Goal: Transaction & Acquisition: Purchase product/service

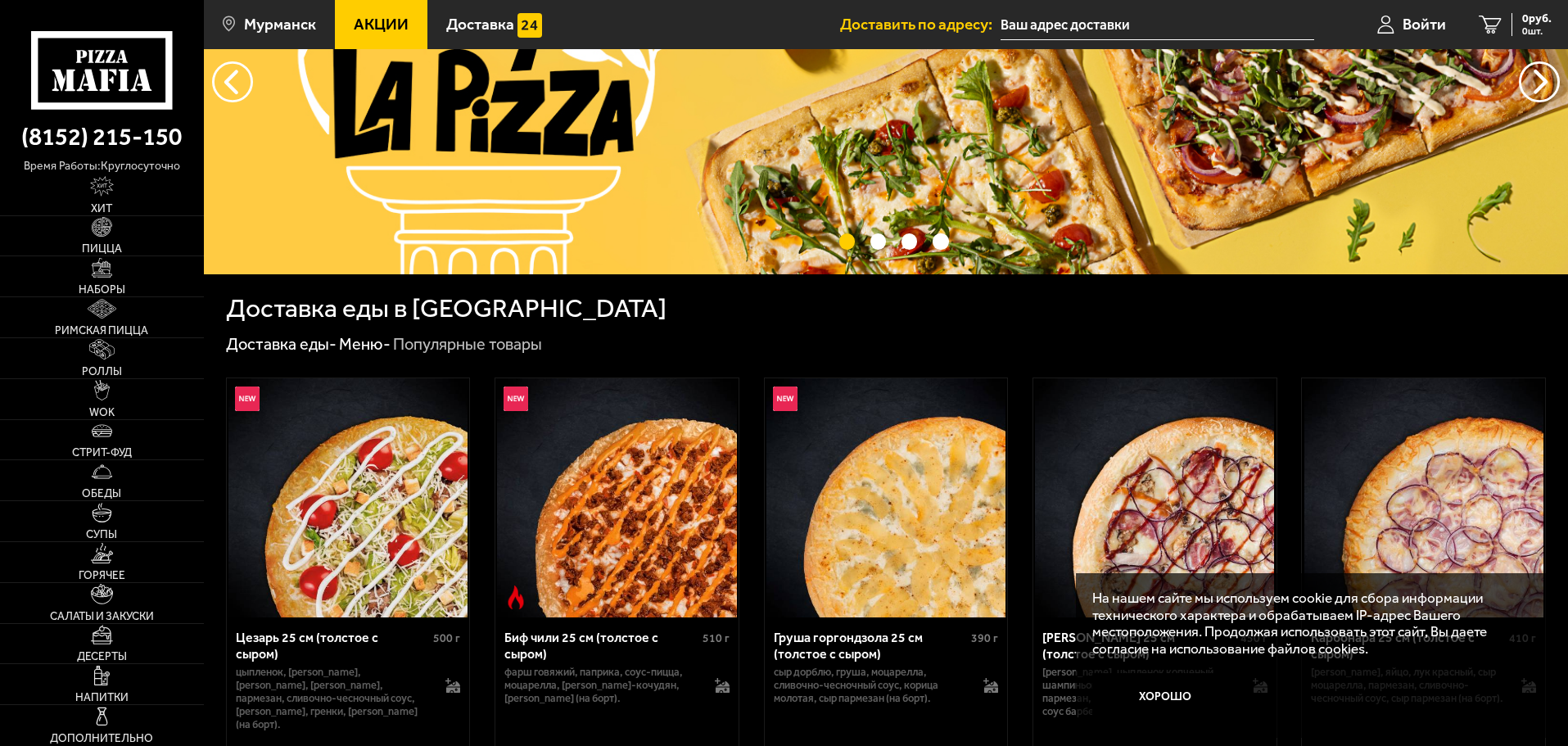
scroll to position [327, 0]
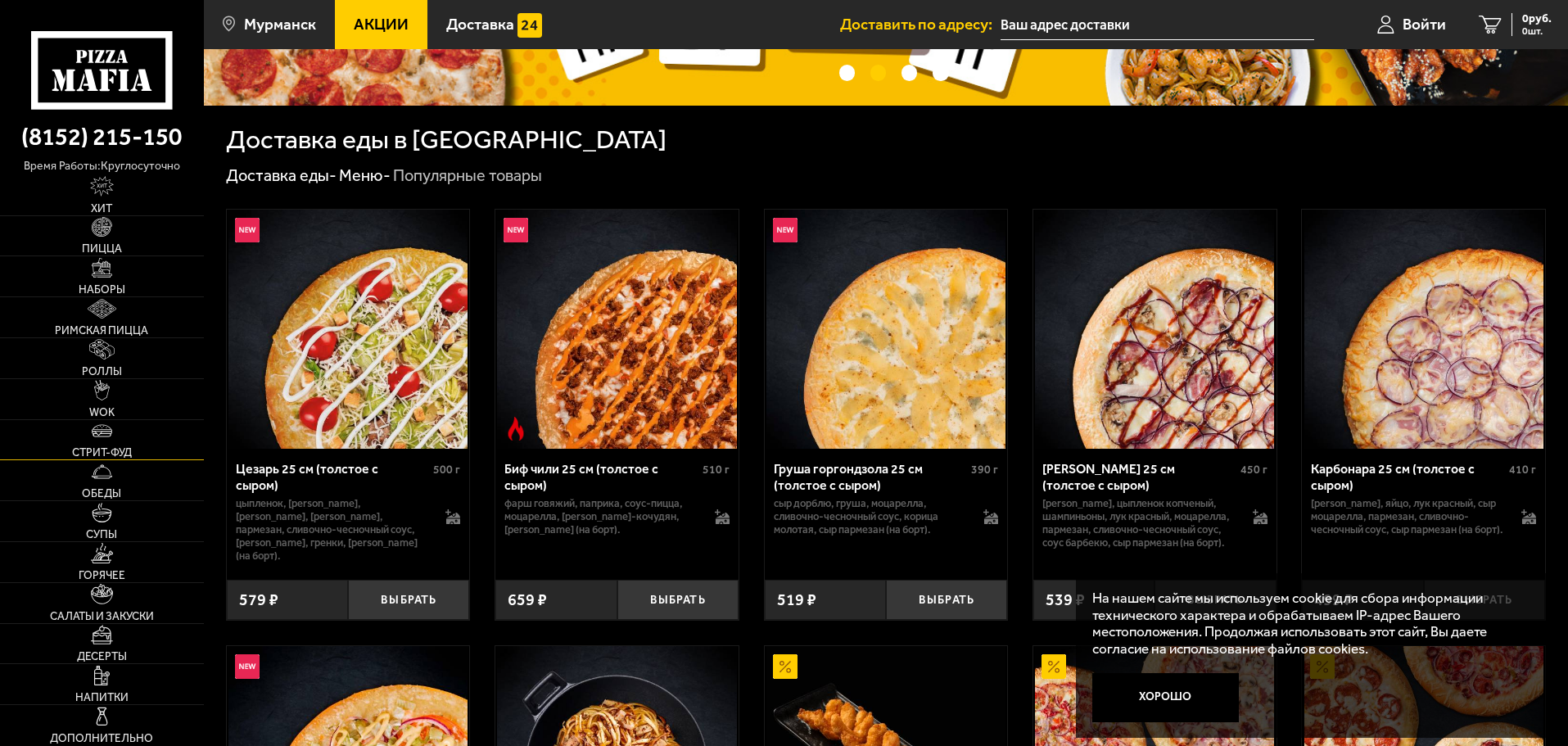
click at [105, 439] on img at bounding box center [101, 431] width 20 height 20
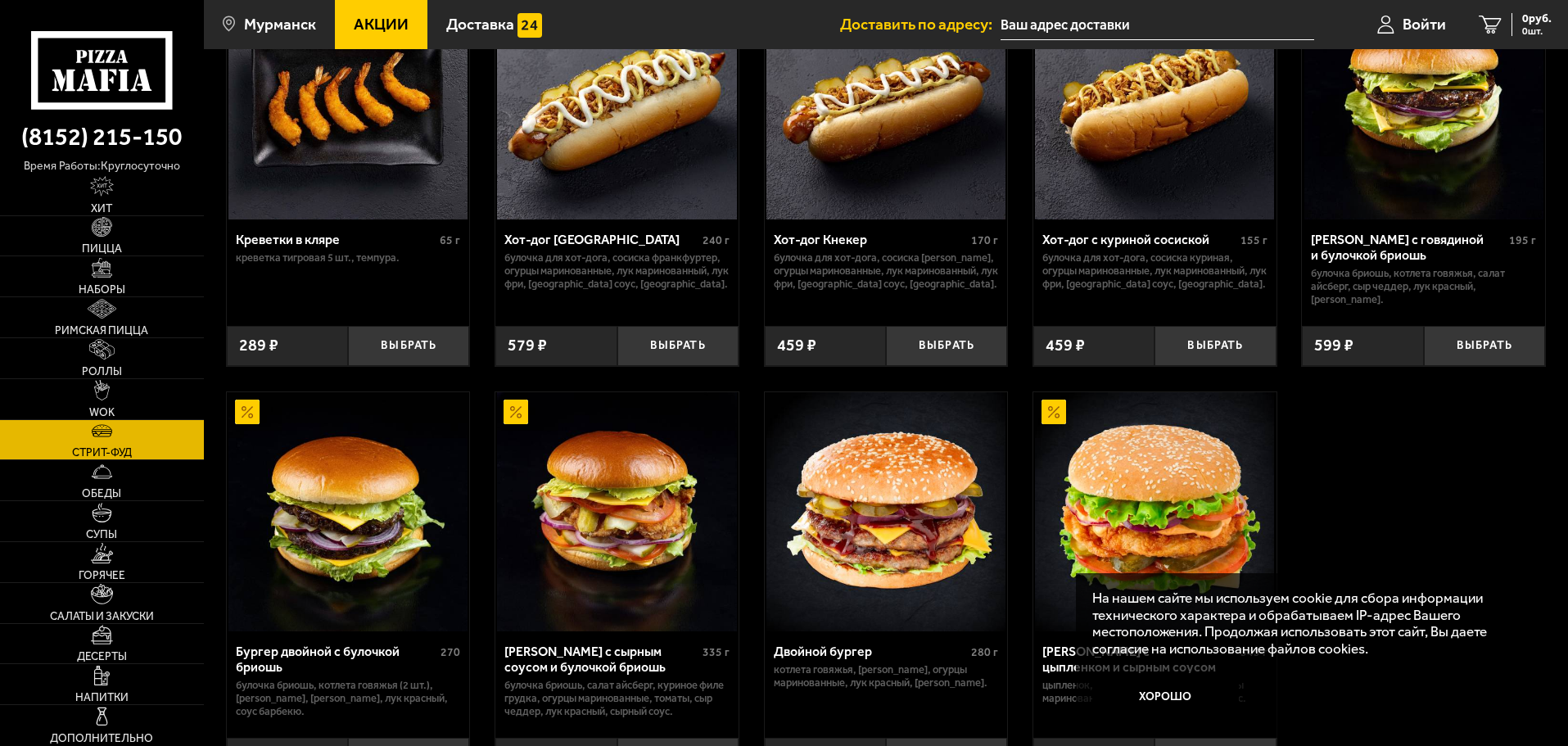
scroll to position [327, 0]
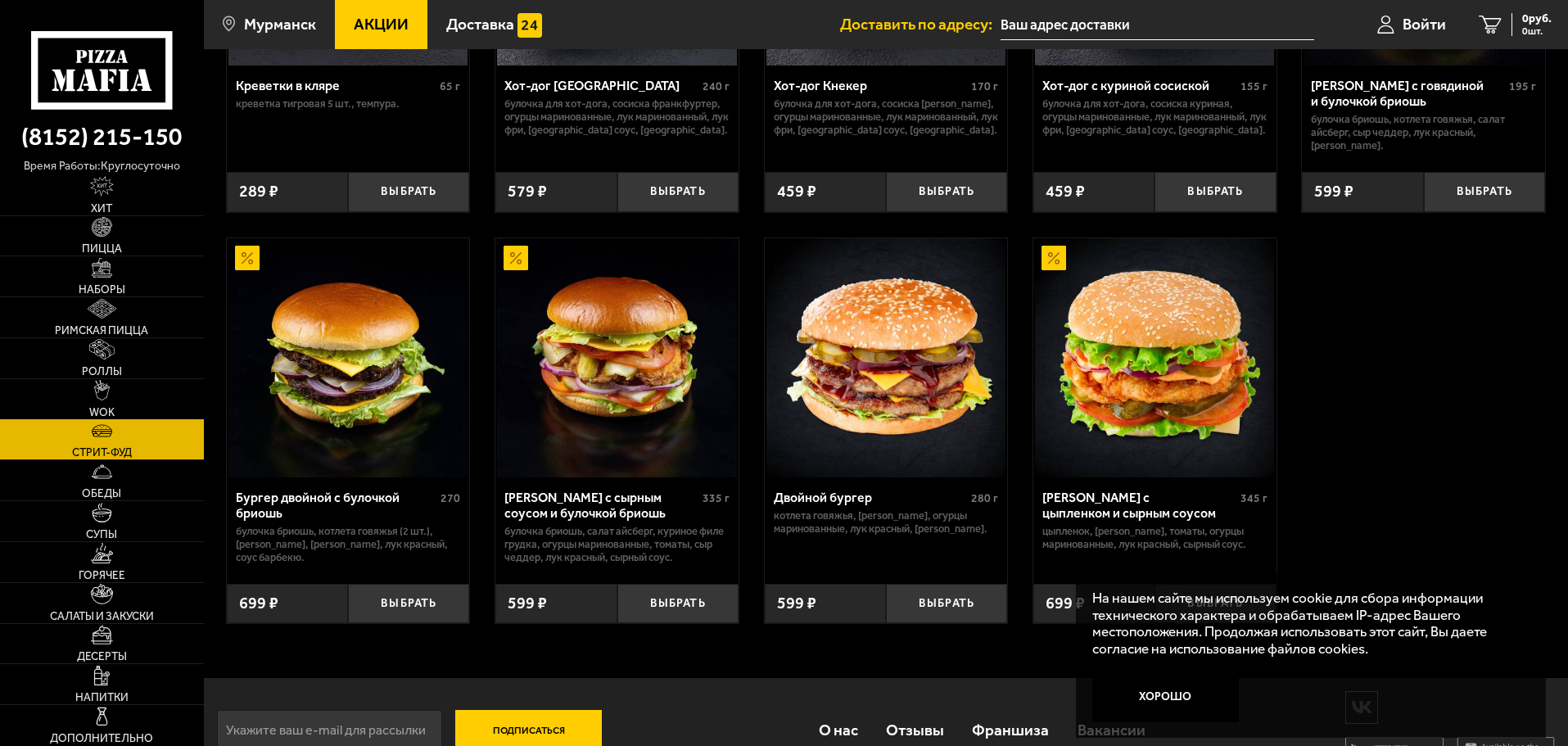
click at [109, 407] on span "WOK" at bounding box center [101, 413] width 26 height 12
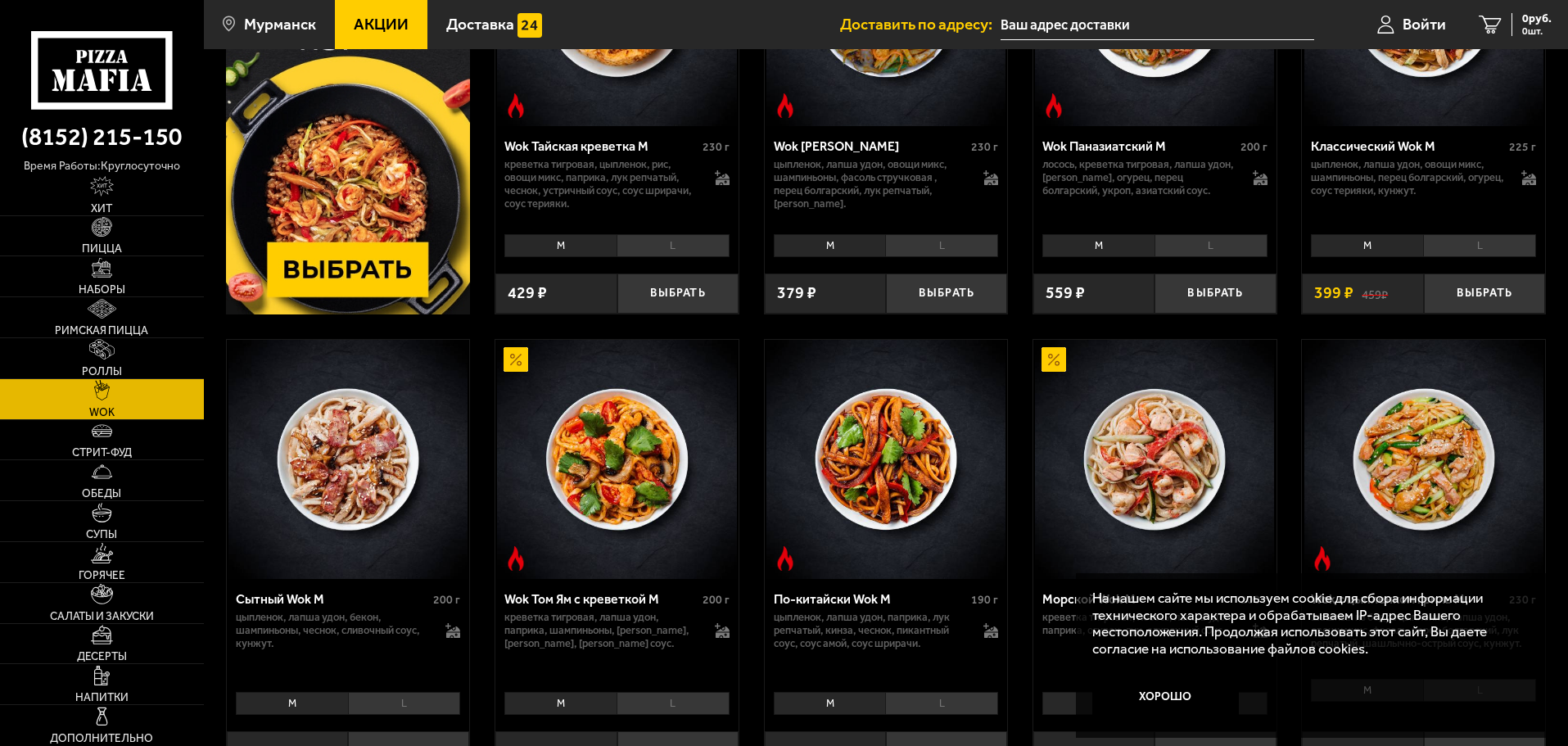
scroll to position [573, 0]
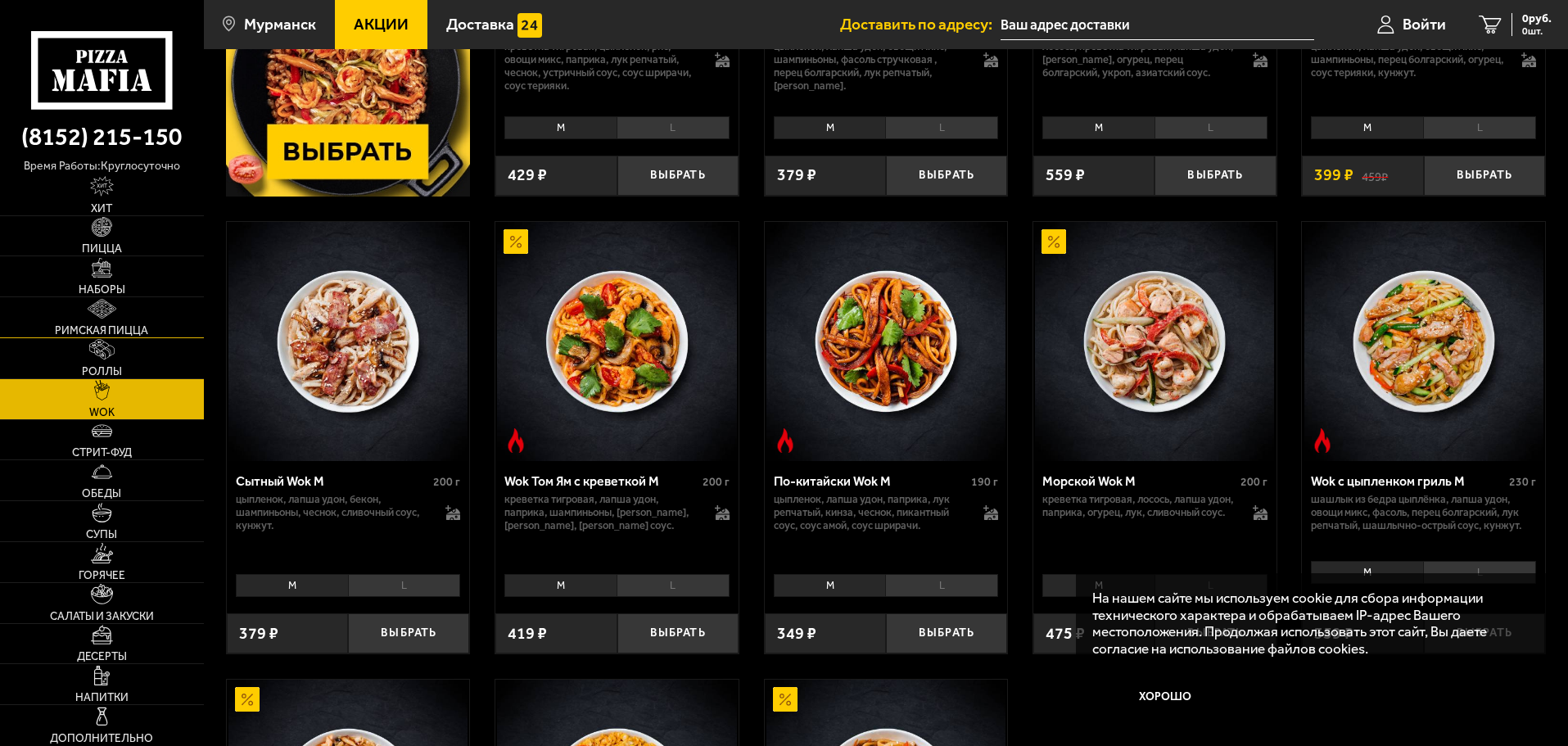
click at [117, 305] on link "Римская пицца" at bounding box center [102, 317] width 204 height 40
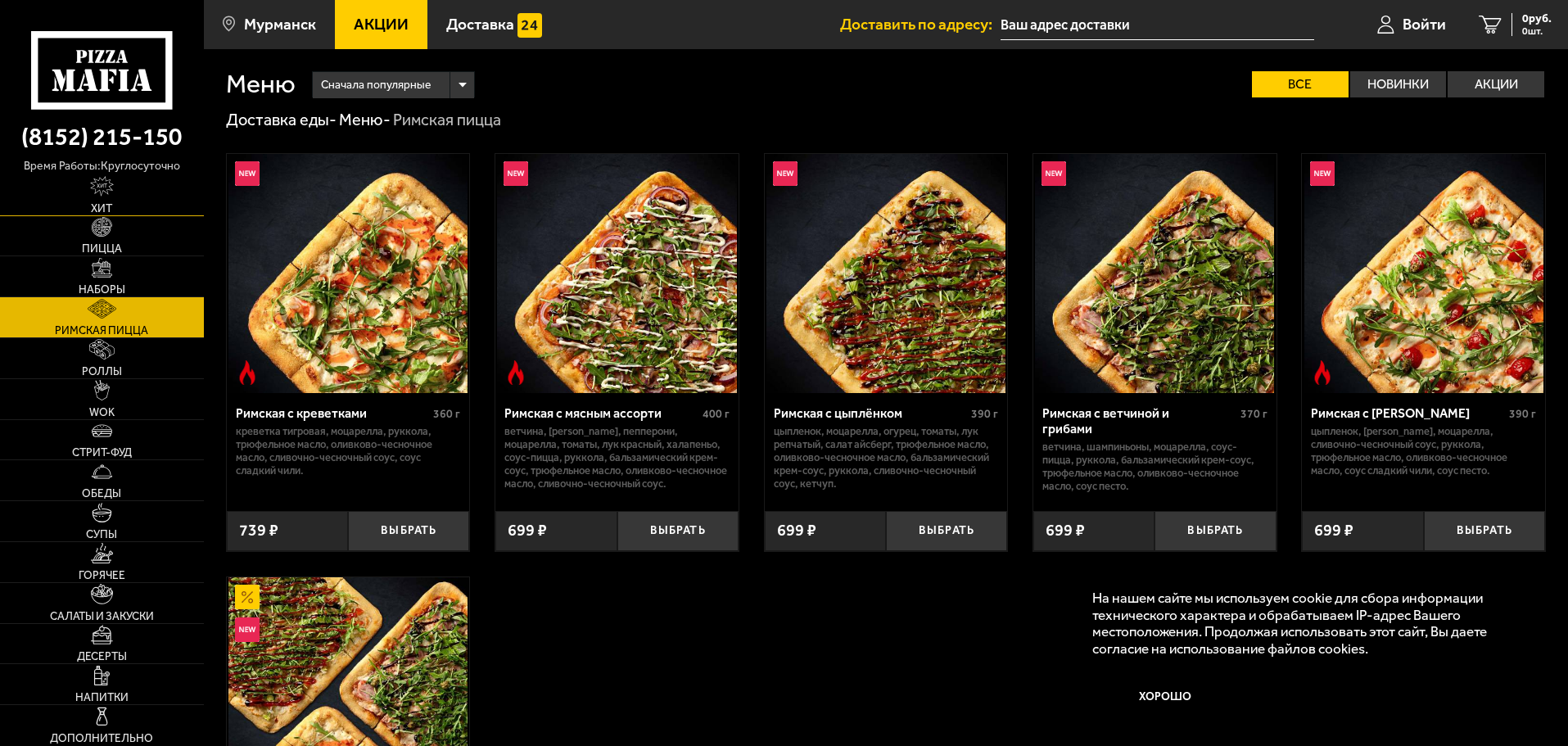
click at [123, 208] on link "Хит" at bounding box center [102, 195] width 204 height 40
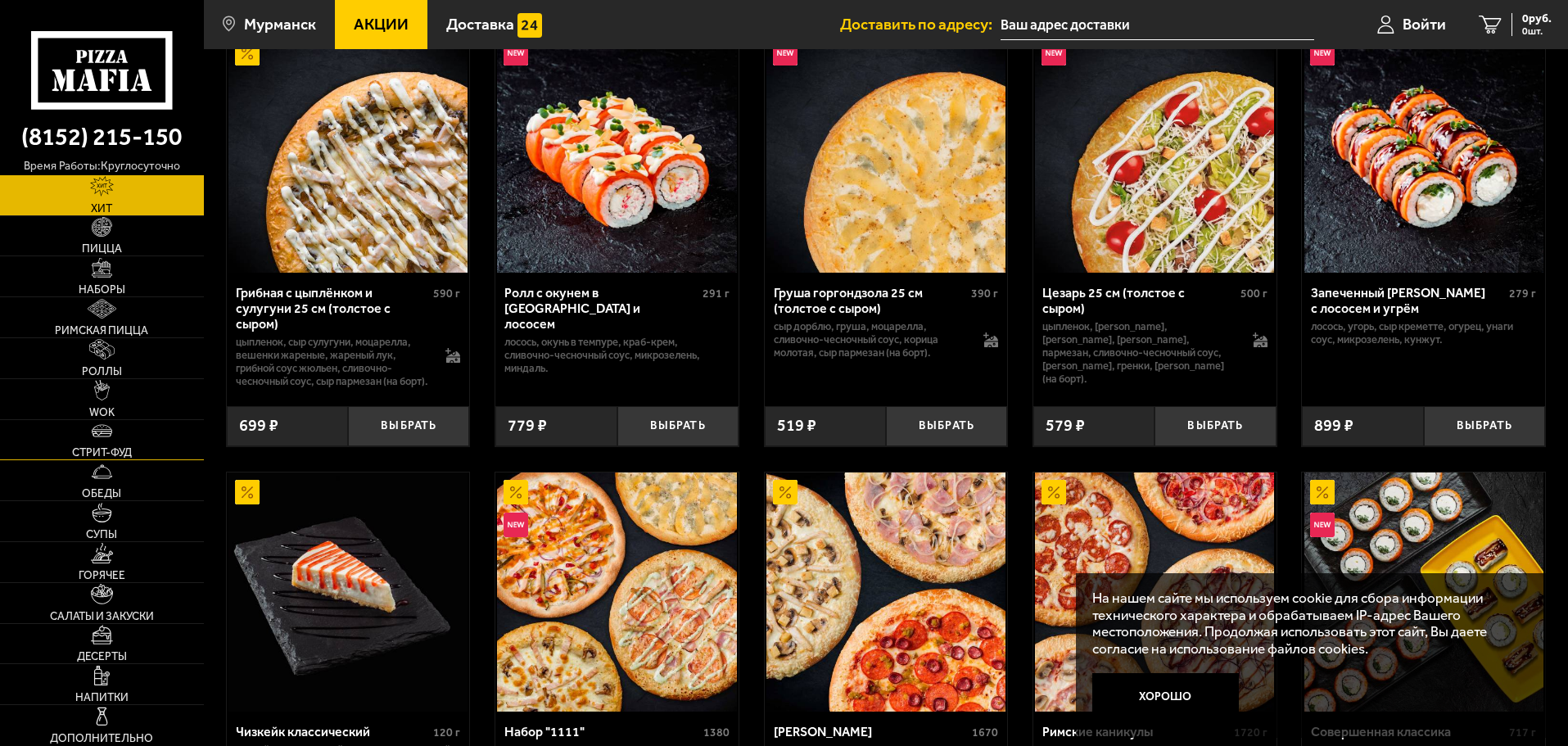
scroll to position [573, 0]
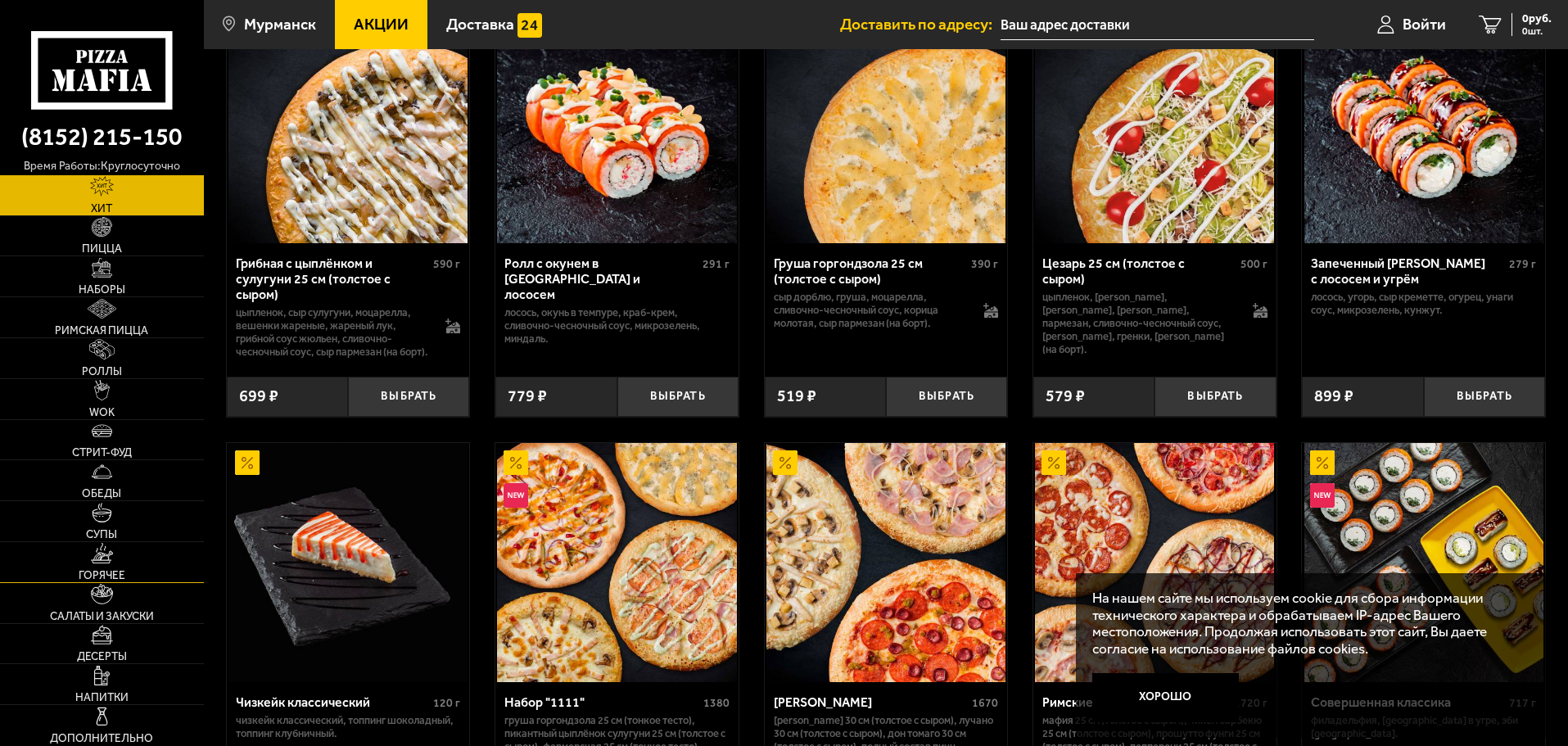
click at [139, 561] on link "Горячее" at bounding box center [102, 562] width 204 height 40
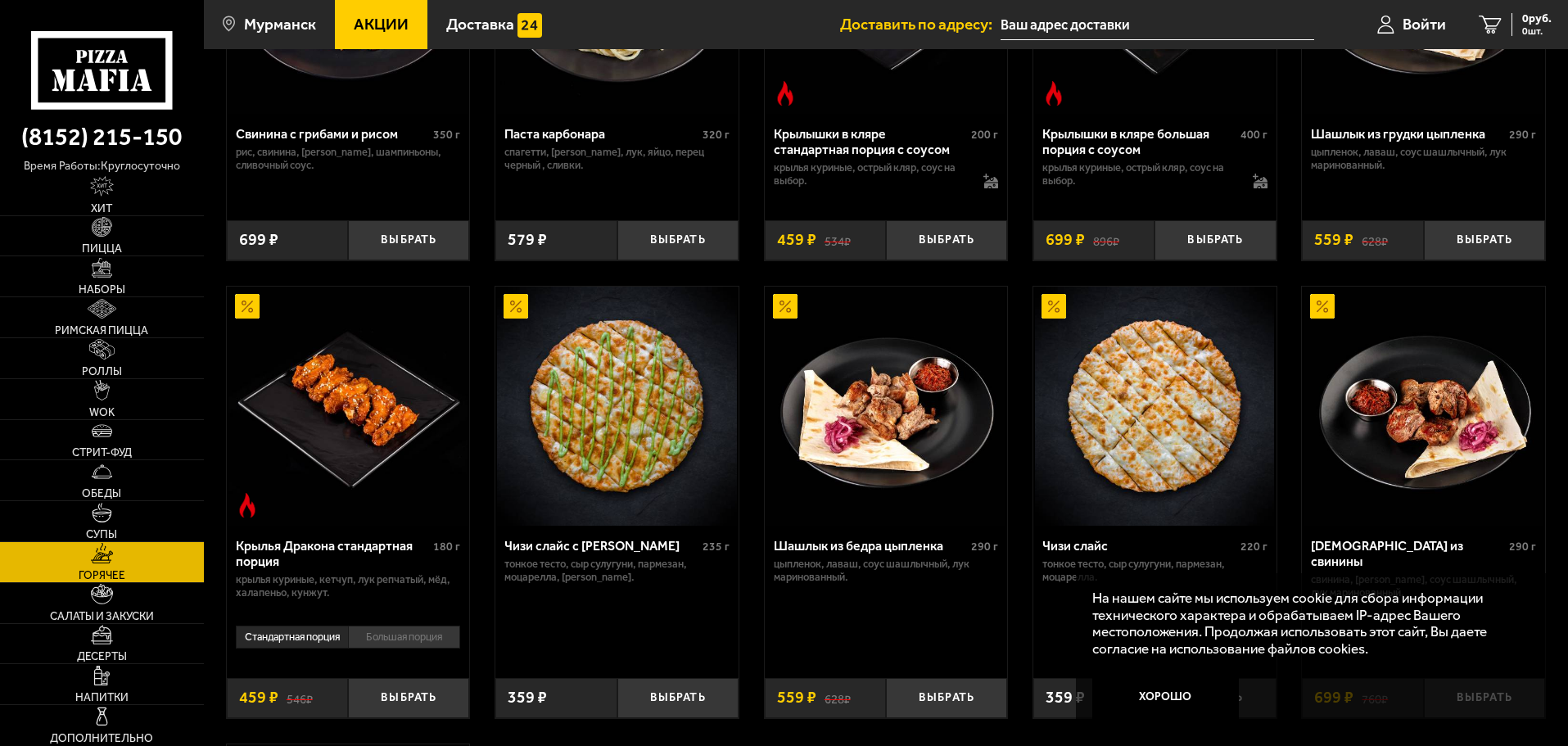
scroll to position [1065, 0]
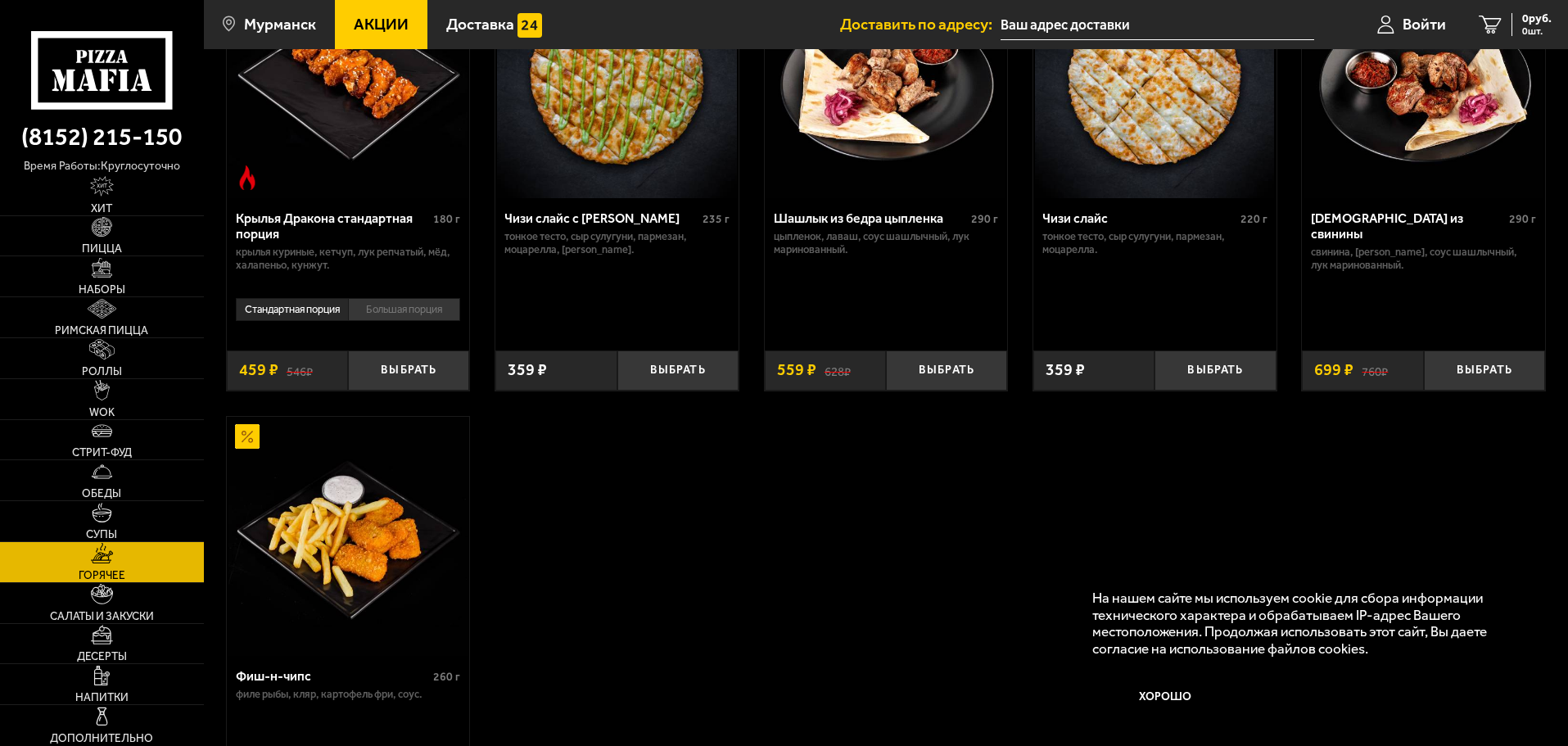
click at [1190, 722] on button "Хорошо" at bounding box center [1166, 698] width 148 height 49
